Goal: Navigation & Orientation: Find specific page/section

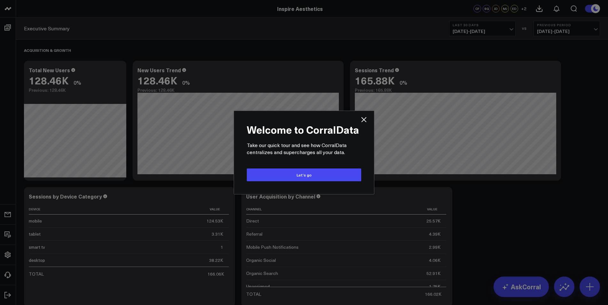
click at [317, 173] on button "Let’s go" at bounding box center [304, 174] width 114 height 13
